Goal: Navigation & Orientation: Find specific page/section

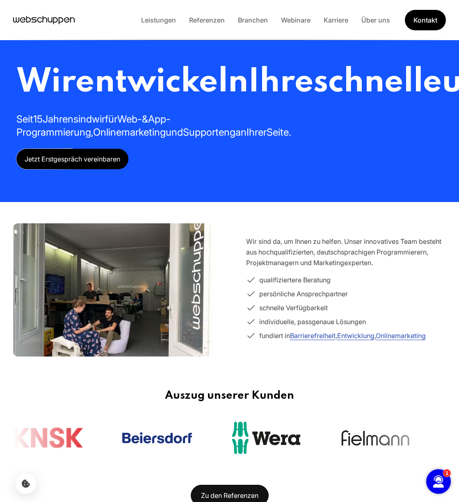
click at [458, 140] on div "Wir entwickeln Ihre schnelle und barrierefreie Webseite oder App Seit 15 Jahren…" at bounding box center [229, 101] width 459 height 202
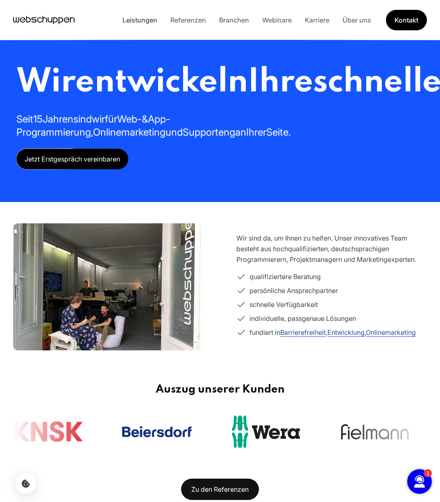
click at [150, 18] on link "Leistungen" at bounding box center [140, 20] width 48 height 8
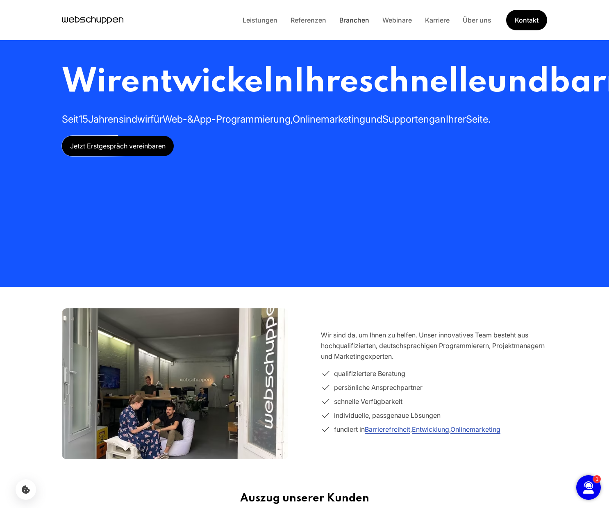
click at [355, 19] on link "Branchen" at bounding box center [354, 20] width 43 height 8
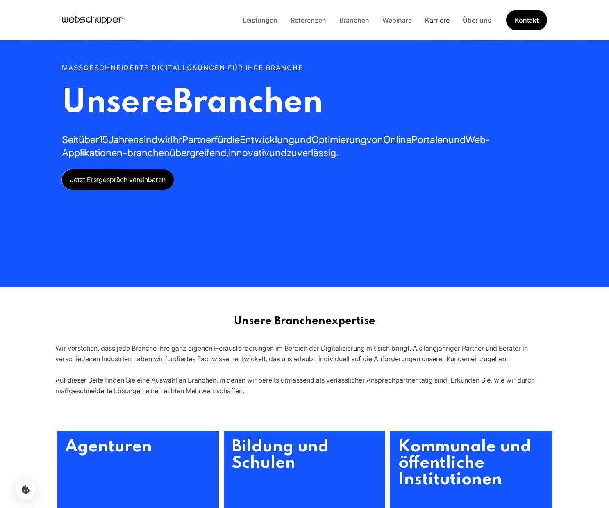
click at [440, 16] on link "Karriere" at bounding box center [438, 20] width 38 height 8
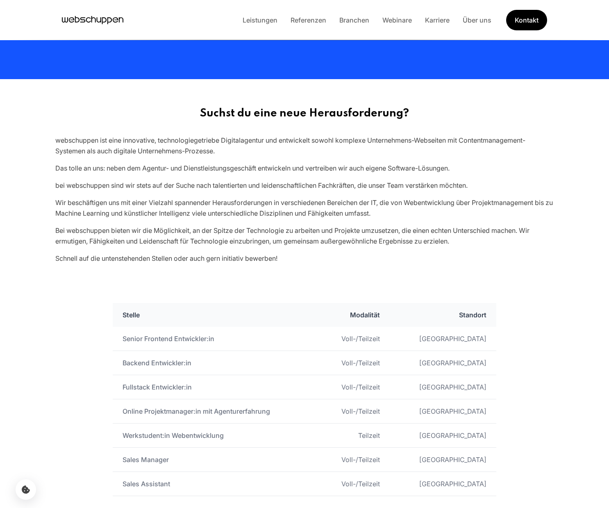
scroll to position [217, 0]
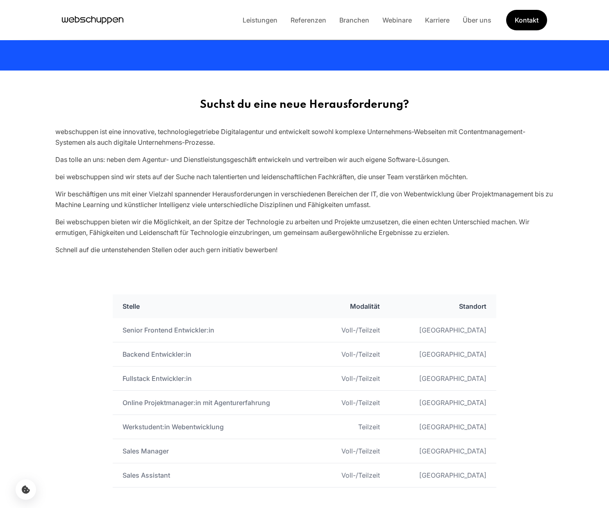
click at [108, 23] on icon "Hauptseite besuchen" at bounding box center [109, 20] width 5 height 7
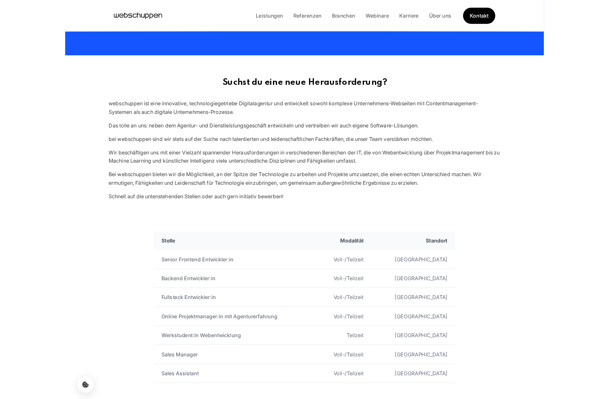
scroll to position [0, 0]
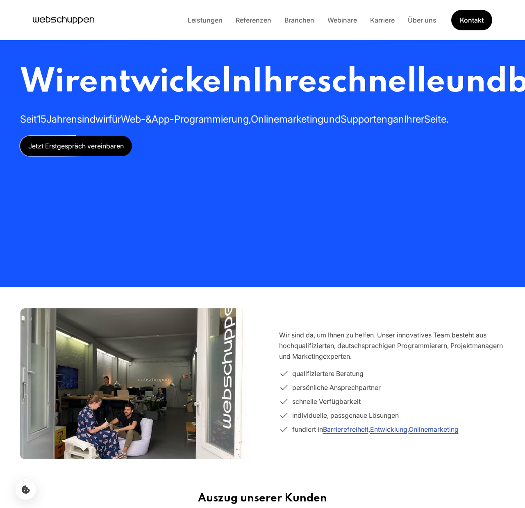
click at [11, 411] on section "Wir sind da, um Ihnen zu helfen. Unser innovatives Team besteht aus hochqualifi…" at bounding box center [262, 383] width 525 height 177
